Goal: Navigation & Orientation: Find specific page/section

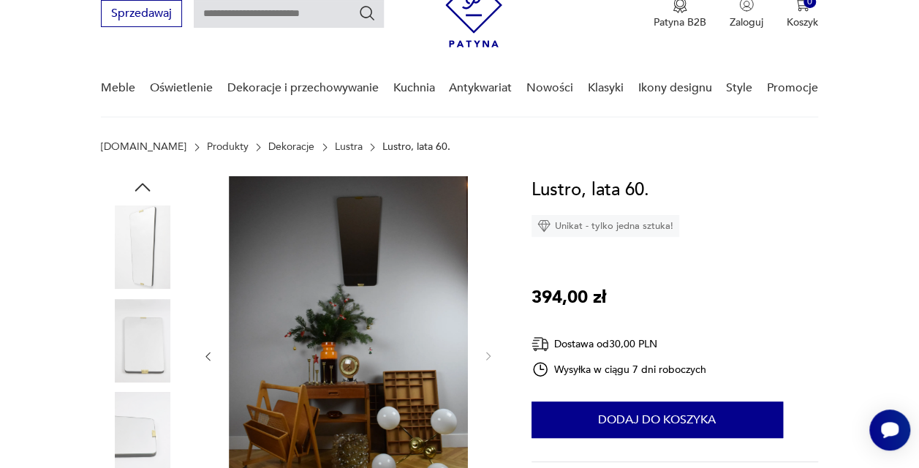
click at [121, 421] on img at bounding box center [142, 433] width 83 height 83
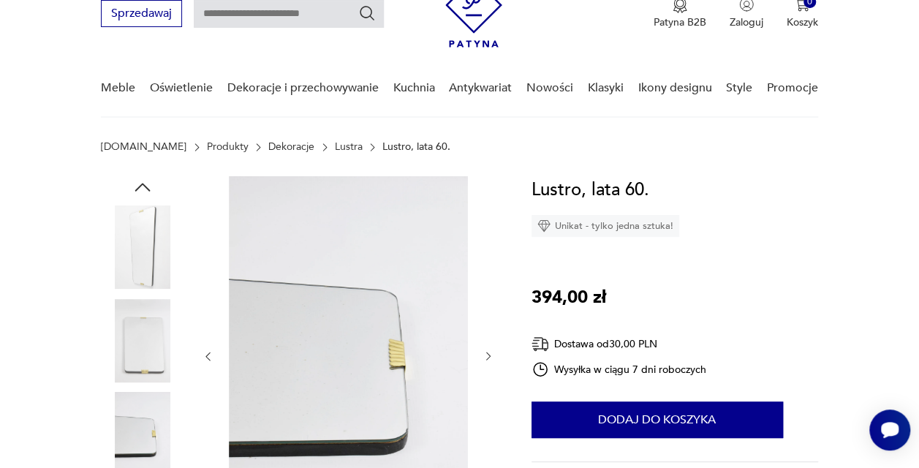
click at [335, 148] on link "Lustra" at bounding box center [349, 147] width 28 height 12
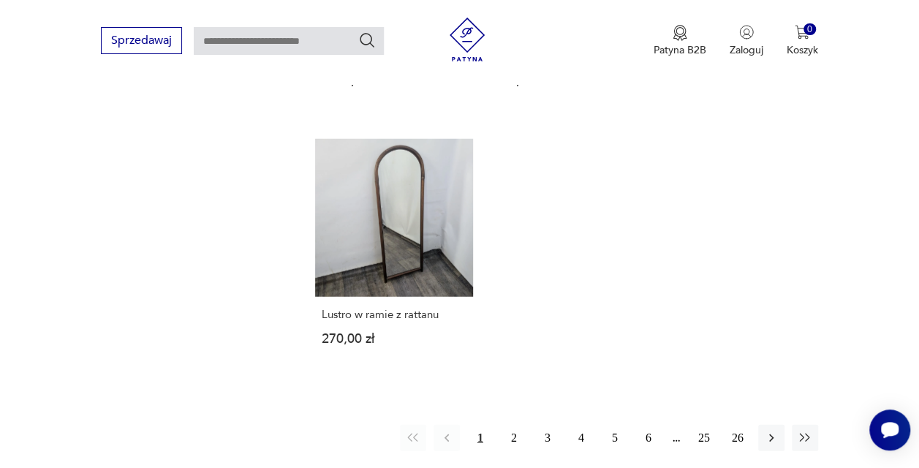
scroll to position [1923, 0]
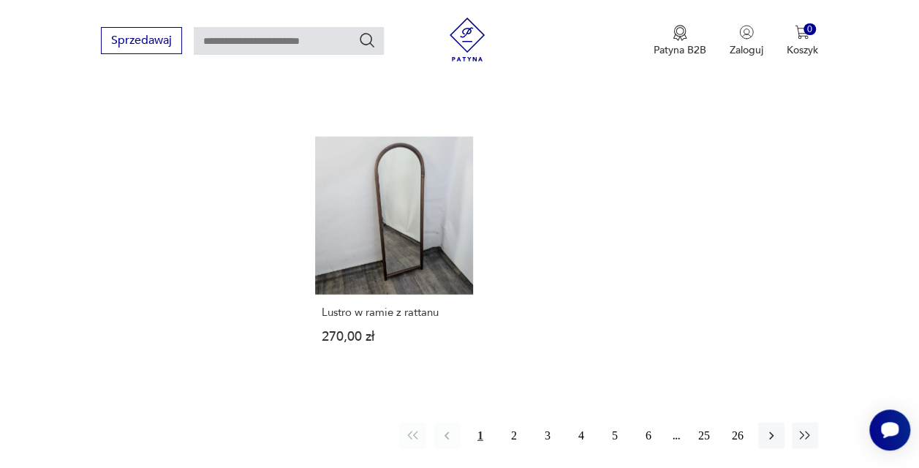
drag, startPoint x: 516, startPoint y: 421, endPoint x: 534, endPoint y: 406, distance: 23.3
click at [516, 423] on button "2" at bounding box center [514, 436] width 26 height 26
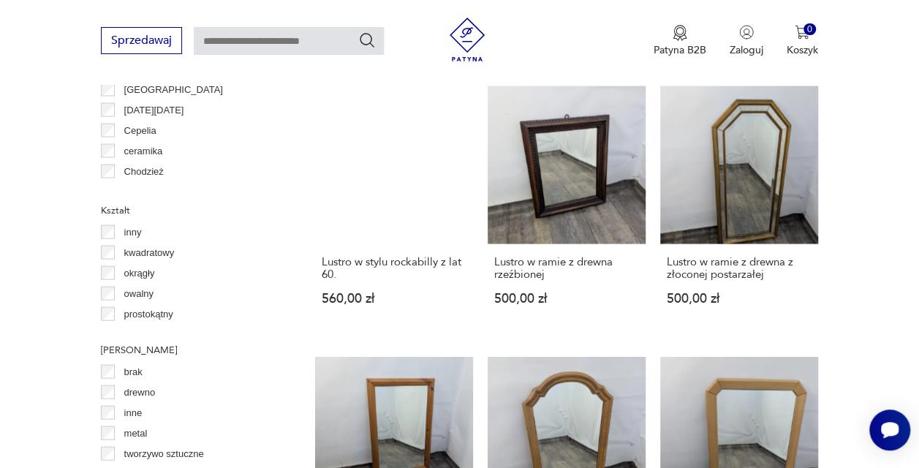
scroll to position [1484, 0]
